Goal: Task Accomplishment & Management: Manage account settings

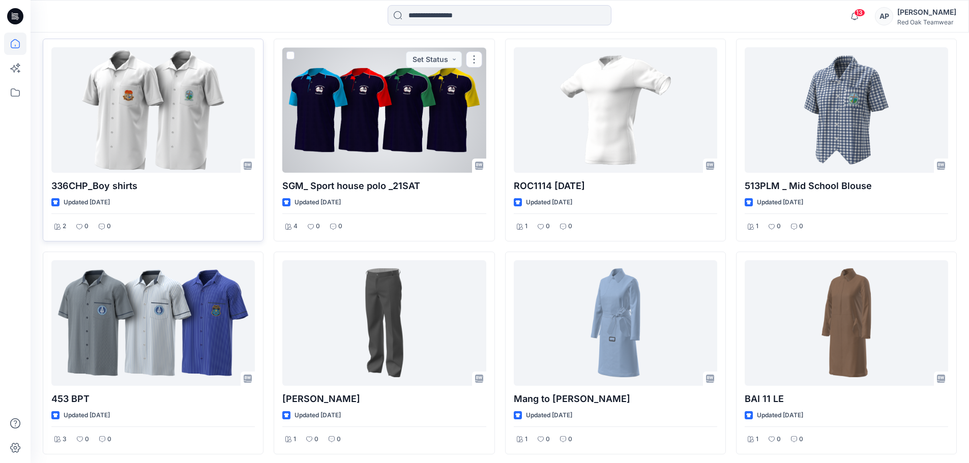
scroll to position [312, 0]
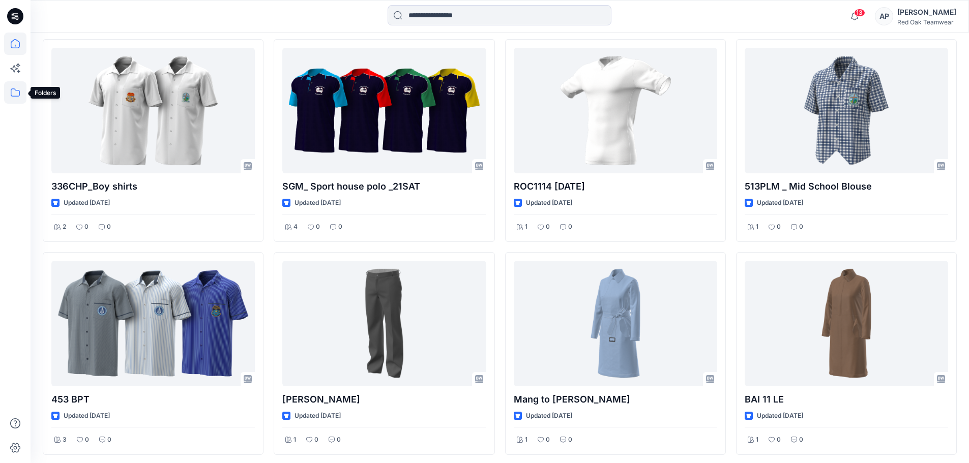
click at [15, 94] on icon at bounding box center [15, 92] width 22 height 22
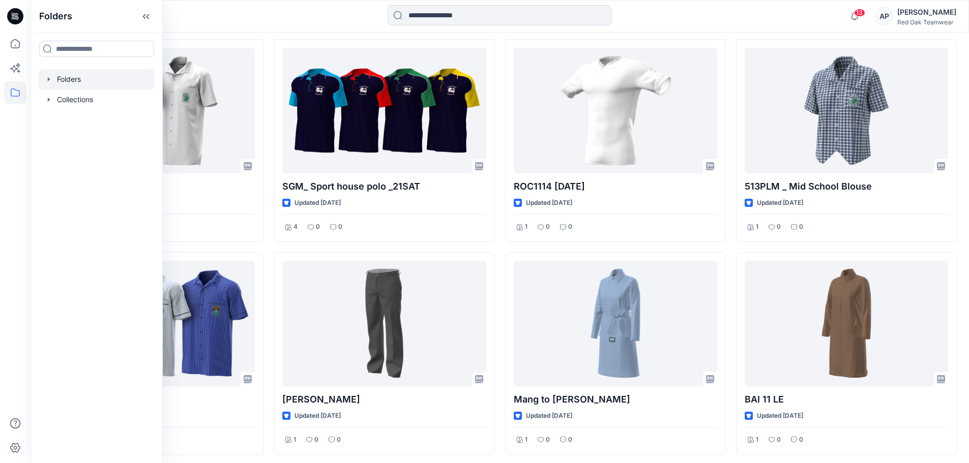
click at [80, 81] on div at bounding box center [97, 79] width 116 height 20
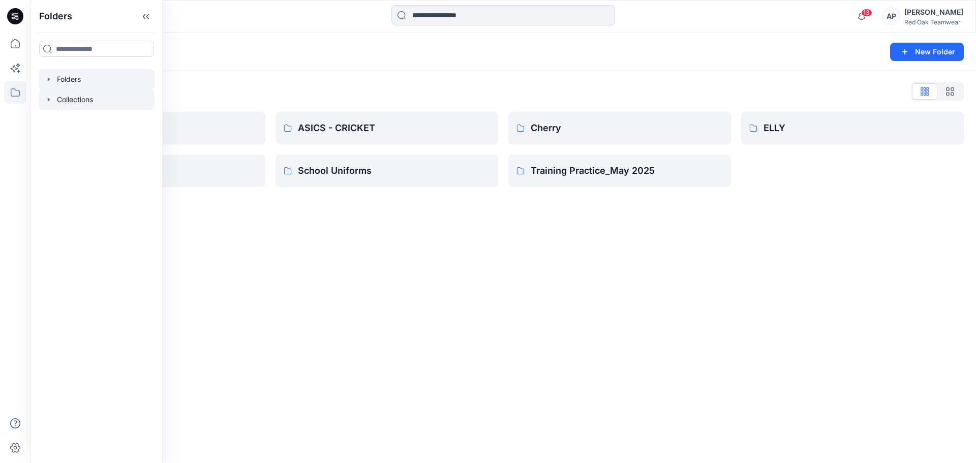
click at [98, 102] on div at bounding box center [97, 99] width 116 height 20
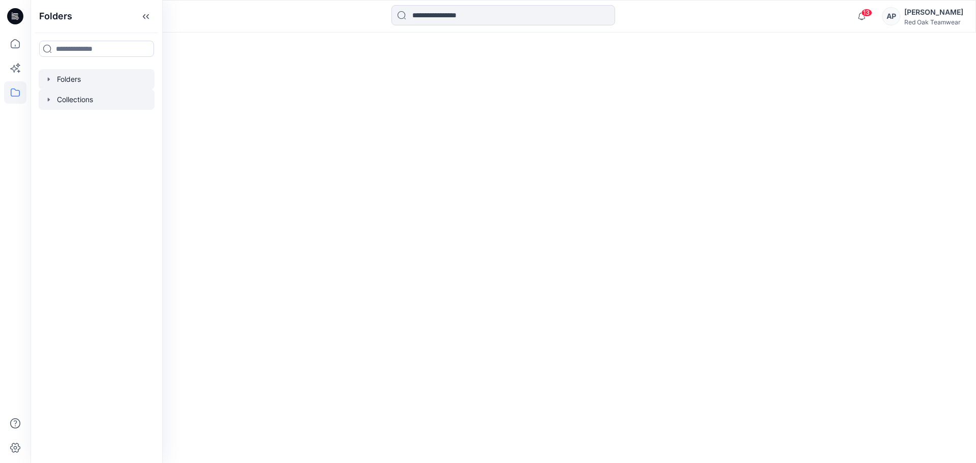
click at [93, 80] on div at bounding box center [97, 79] width 116 height 20
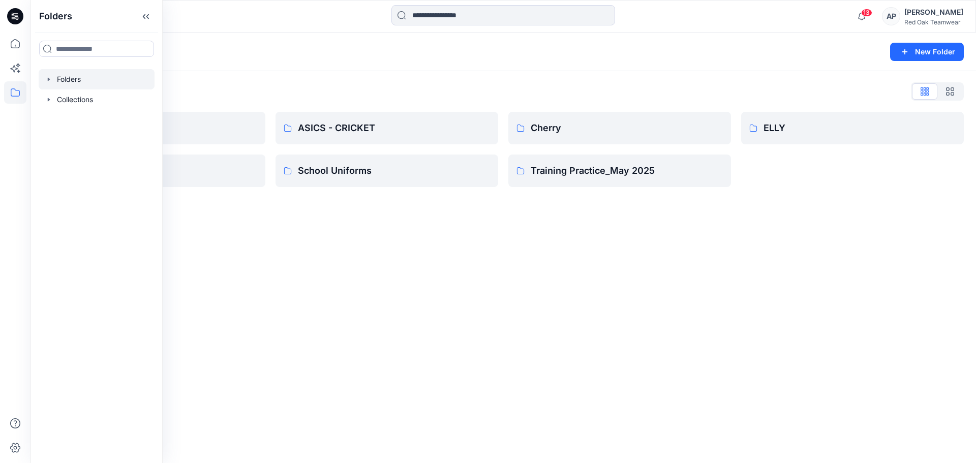
click at [343, 240] on div "Folders New Folder Folders List APRL Fishing Shirts ASICS - CRICKET School Unif…" at bounding box center [504, 248] width 946 height 431
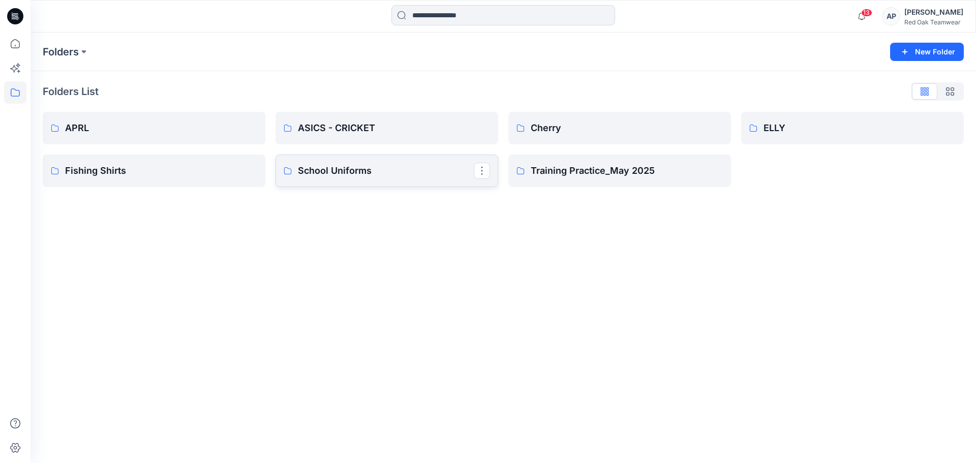
click at [359, 168] on p "School Uniforms" at bounding box center [386, 171] width 176 height 14
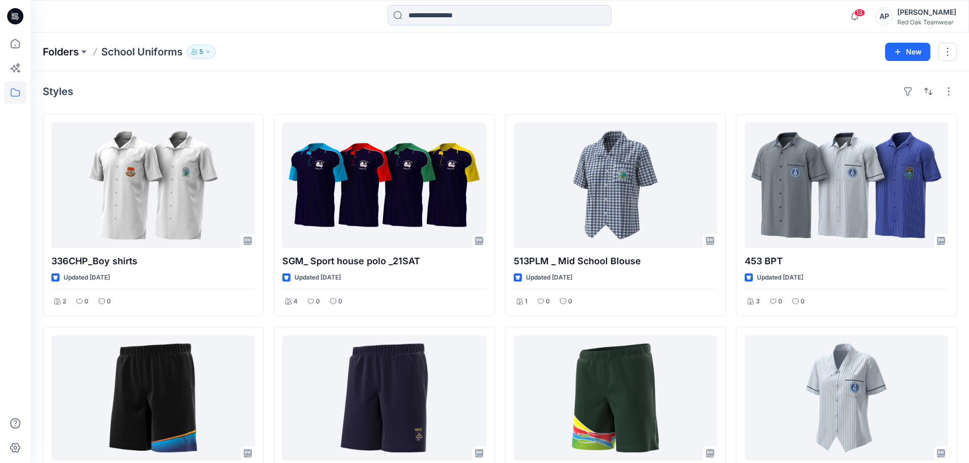
click at [54, 50] on p "Folders" at bounding box center [61, 52] width 36 height 14
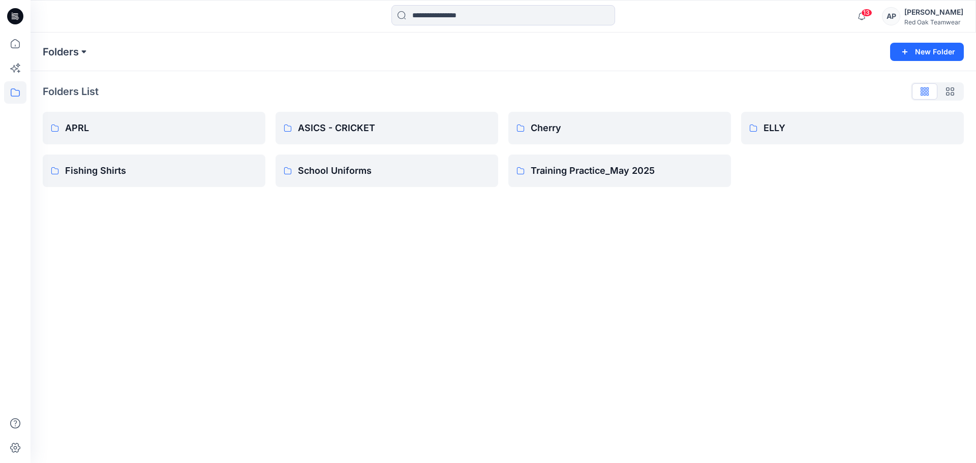
click at [84, 53] on button at bounding box center [84, 52] width 10 height 14
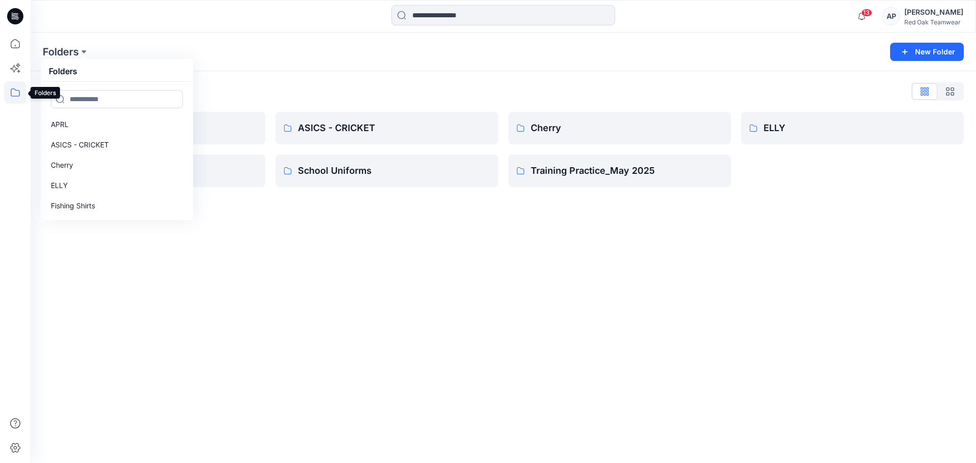
click at [16, 93] on icon at bounding box center [15, 92] width 22 height 22
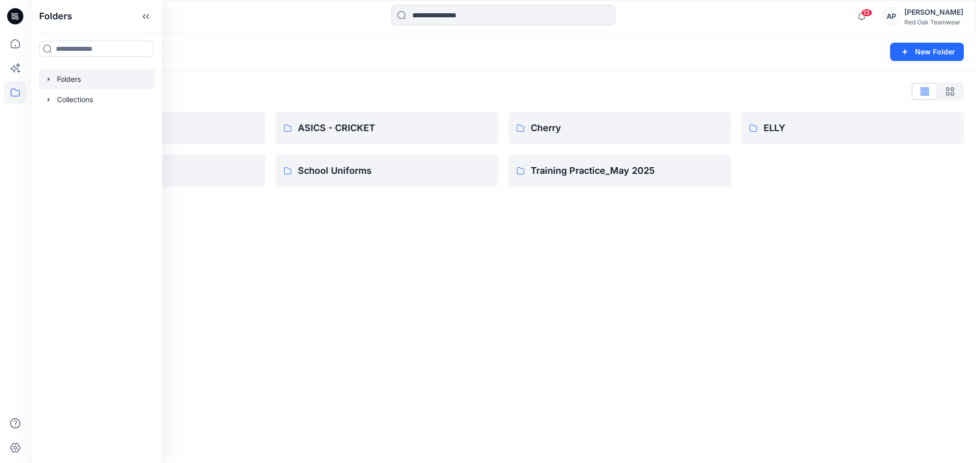
click at [103, 73] on div at bounding box center [97, 79] width 116 height 20
click at [644, 258] on div "Folders New Folder Folders List APRL Fishing Shirts ASICS - CRICKET School Unif…" at bounding box center [504, 248] width 946 height 431
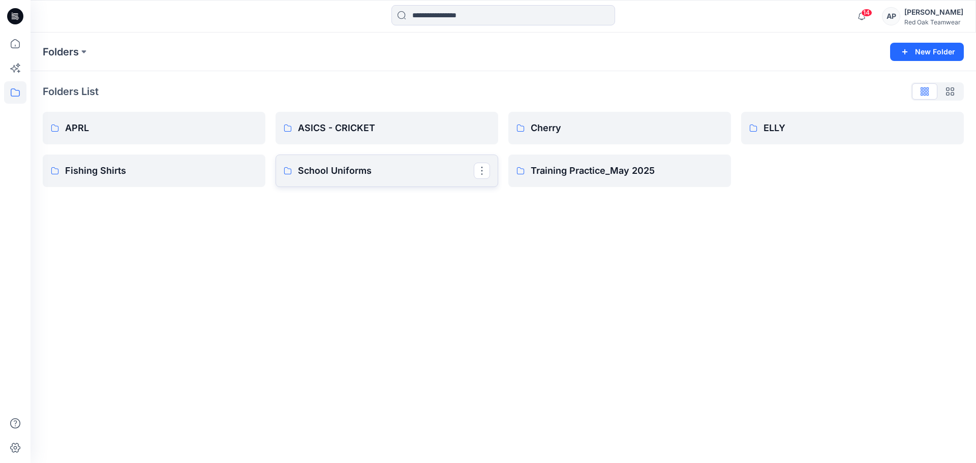
click at [318, 171] on p "School Uniforms" at bounding box center [386, 171] width 176 height 14
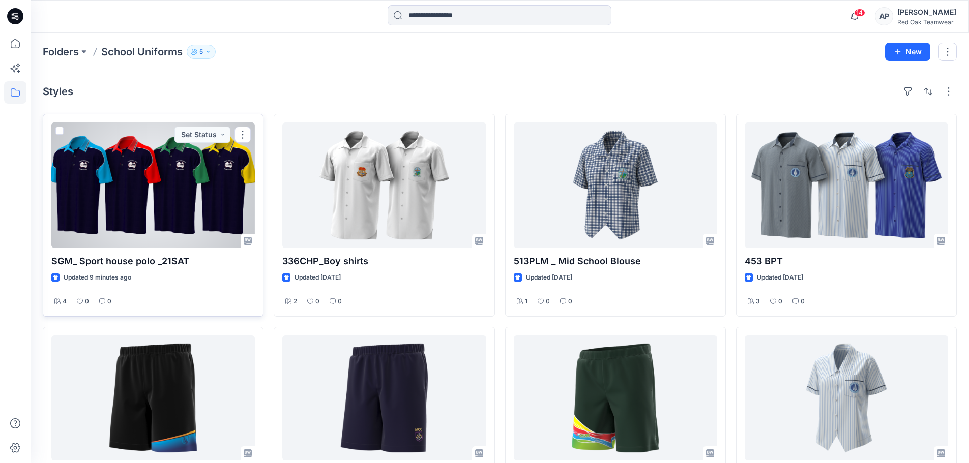
click at [161, 182] on div at bounding box center [152, 186] width 203 height 126
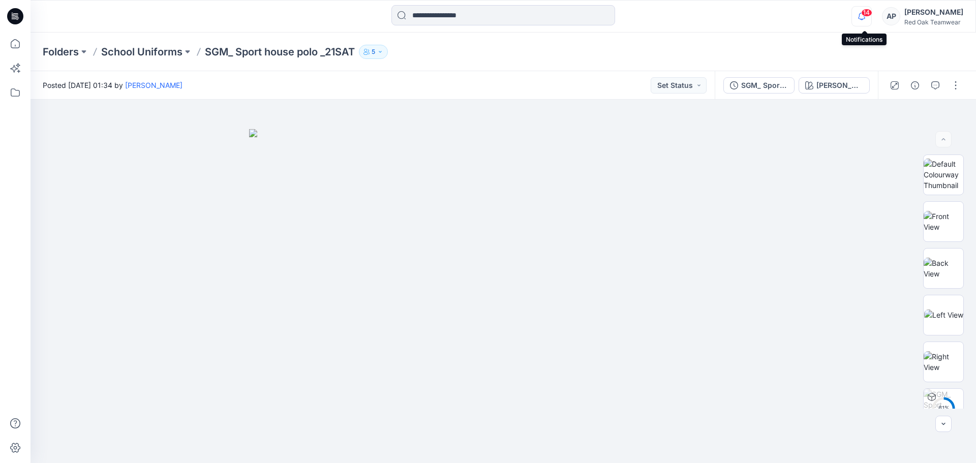
click at [866, 16] on icon "button" at bounding box center [861, 16] width 19 height 20
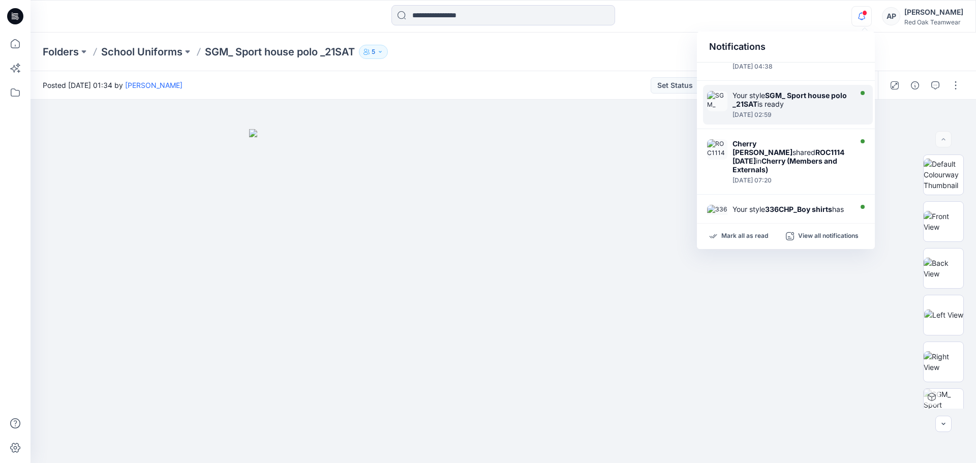
scroll to position [101, 0]
click at [775, 97] on strong "SGM_ Sport house polo _21SAT" at bounding box center [790, 99] width 114 height 17
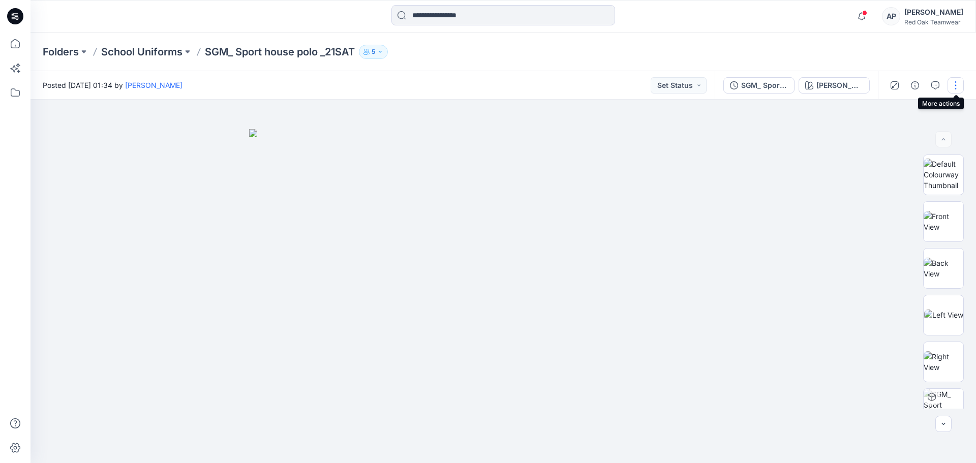
click at [955, 86] on button "button" at bounding box center [956, 85] width 16 height 16
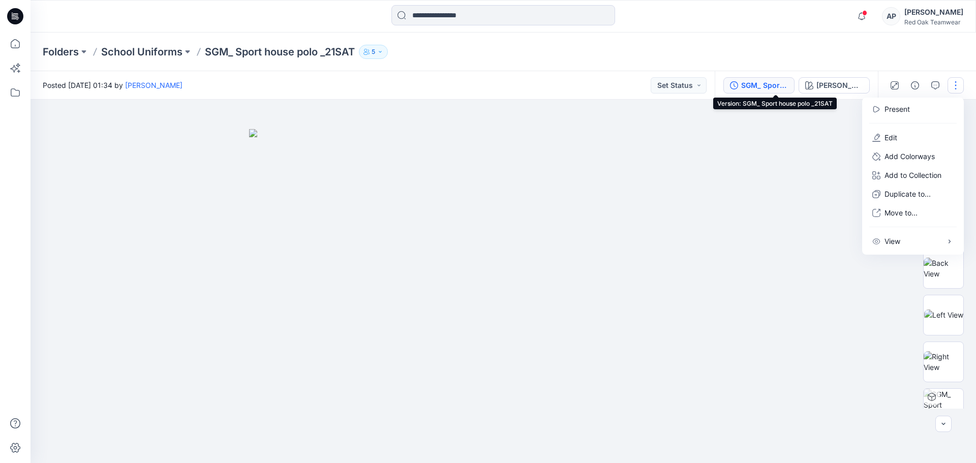
click at [788, 88] on div "SGM_ Sport house polo _21SAT" at bounding box center [764, 85] width 47 height 11
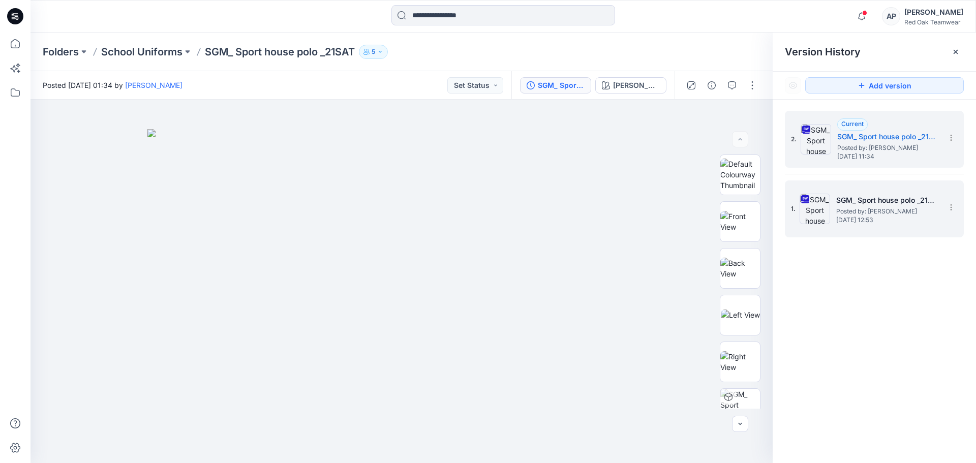
click at [867, 214] on span "Posted by: [PERSON_NAME]" at bounding box center [887, 211] width 102 height 10
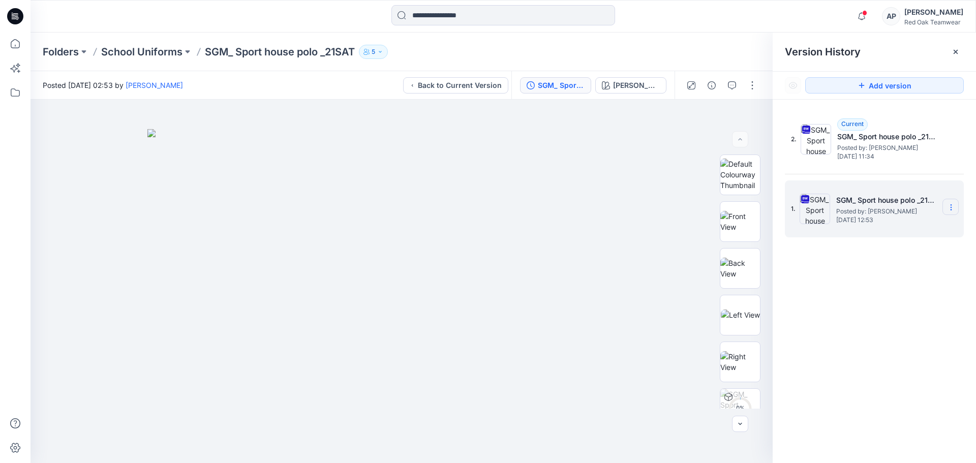
click at [954, 209] on icon at bounding box center [951, 207] width 8 height 8
click at [877, 316] on span "Delete Version" at bounding box center [880, 313] width 47 height 12
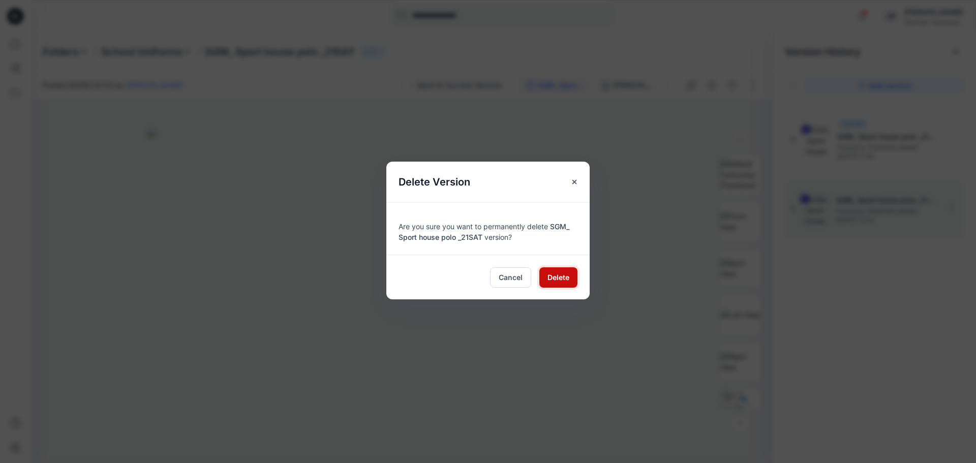
click at [562, 274] on span "Delete" at bounding box center [559, 277] width 22 height 11
